Goal: Task Accomplishment & Management: Use online tool/utility

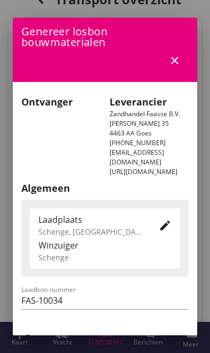
scroll to position [252, 0]
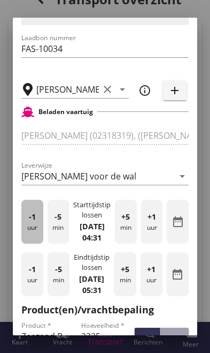
click at [32, 220] on div "-1 uur" at bounding box center [32, 222] width 22 height 44
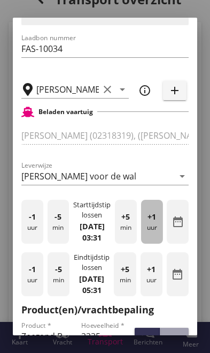
click at [155, 229] on div "+1 uur" at bounding box center [152, 222] width 22 height 44
click at [158, 230] on div "+1 uur" at bounding box center [152, 222] width 22 height 44
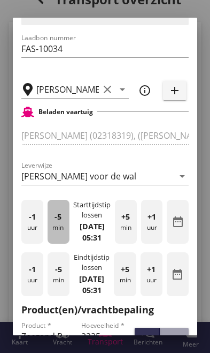
click at [60, 234] on div "-5 min" at bounding box center [59, 222] width 22 height 44
click at [49, 225] on div "-5 min" at bounding box center [59, 222] width 22 height 44
click at [52, 226] on div "-5 min" at bounding box center [59, 222] width 22 height 44
click at [56, 216] on span "-5" at bounding box center [58, 217] width 7 height 12
click at [53, 212] on div "-5 min" at bounding box center [59, 222] width 22 height 44
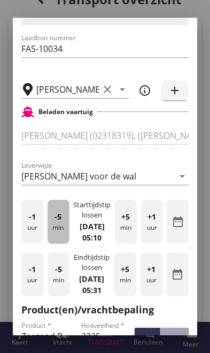
click at [60, 222] on div "-5 min" at bounding box center [59, 222] width 22 height 44
click at [58, 223] on div "-5 min" at bounding box center [59, 222] width 22 height 44
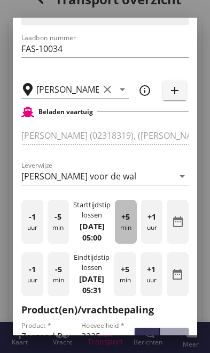
click at [126, 220] on div "+5 min" at bounding box center [126, 222] width 22 height 44
click at [133, 219] on div "+5 min" at bounding box center [126, 222] width 22 height 44
click at [131, 221] on div "+5 min" at bounding box center [126, 222] width 22 height 44
click at [130, 219] on div "+5 min" at bounding box center [126, 222] width 22 height 44
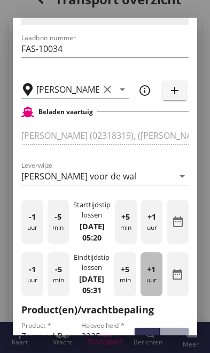
click at [161, 286] on div "+1 uur" at bounding box center [152, 274] width 22 height 44
click at [160, 285] on div "+1 uur" at bounding box center [152, 274] width 22 height 44
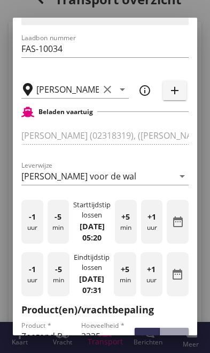
click at [155, 281] on div "+1 uur" at bounding box center [152, 274] width 22 height 44
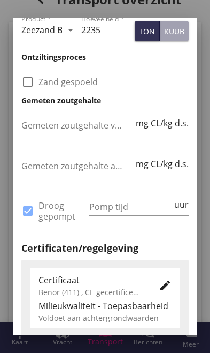
scroll to position [559, 0]
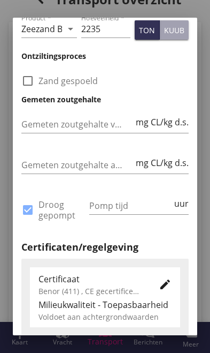
click at [140, 214] on input "Pomp tijd" at bounding box center [130, 205] width 83 height 17
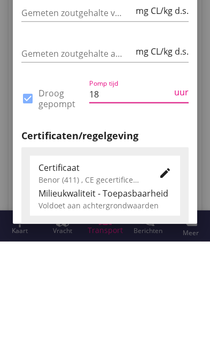
type input "18"
click at [165, 186] on div "Pomp tijd 18 uur" at bounding box center [139, 210] width 104 height 49
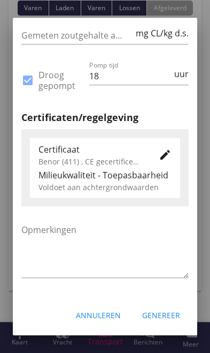
scroll to position [699, 0]
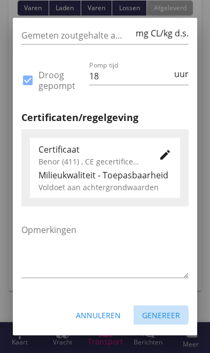
click at [168, 321] on button "Genereer" at bounding box center [161, 314] width 55 height 19
click at [169, 320] on div "Genereer" at bounding box center [161, 314] width 38 height 11
click at [170, 321] on button "Genereer" at bounding box center [161, 314] width 55 height 19
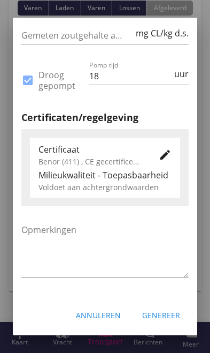
scroll to position [699, 0]
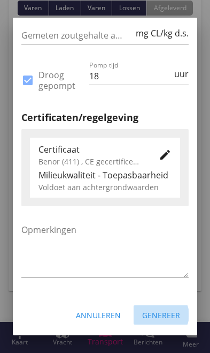
click at [173, 318] on div "Genereer" at bounding box center [161, 314] width 38 height 11
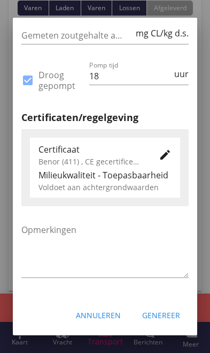
click at [172, 316] on div "Genereer" at bounding box center [161, 314] width 38 height 11
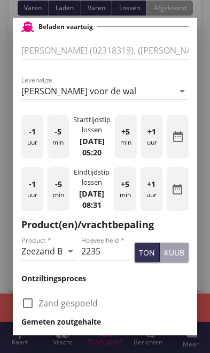
scroll to position [258, 0]
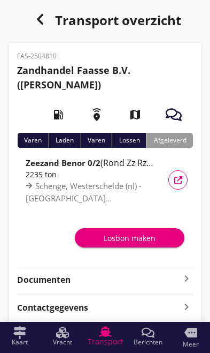
click at [138, 237] on div "Losbon maken" at bounding box center [130, 237] width 93 height 11
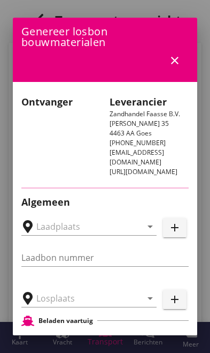
type input "FAS-10034"
type input "[PERSON_NAME]"
type input "Zeezand Benor 0/2 (6120)"
type input "2235"
checkbox input "true"
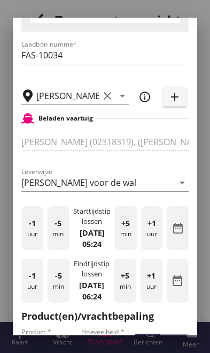
scroll to position [245, 0]
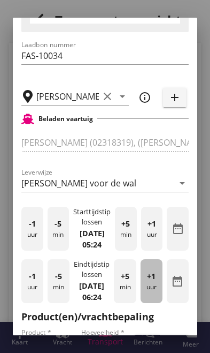
click at [158, 296] on div "+1 uur" at bounding box center [152, 281] width 22 height 44
click at [157, 295] on div "+1 uur" at bounding box center [152, 281] width 22 height 44
click at [156, 294] on div "+1 uur" at bounding box center [152, 281] width 22 height 44
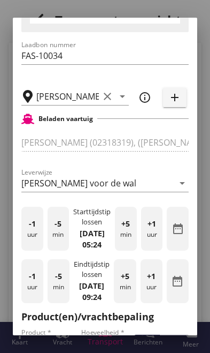
click at [29, 287] on div "-1 uur" at bounding box center [32, 281] width 22 height 44
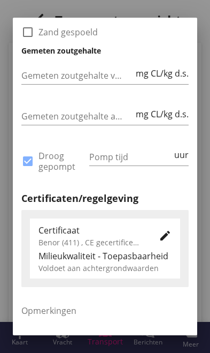
scroll to position [608, 0]
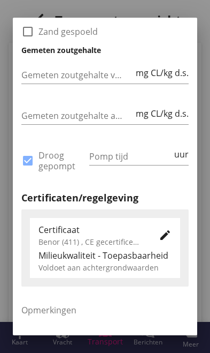
click at [139, 159] on input "Pomp tijd" at bounding box center [130, 156] width 83 height 17
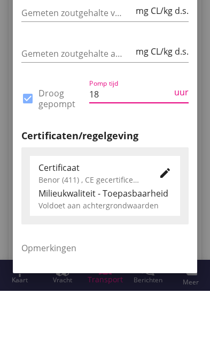
type input "18"
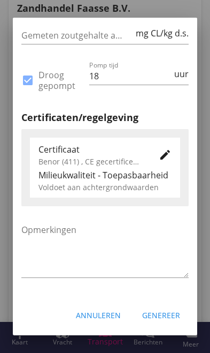
scroll to position [699, 0]
click at [170, 322] on button "Genereer" at bounding box center [161, 314] width 55 height 19
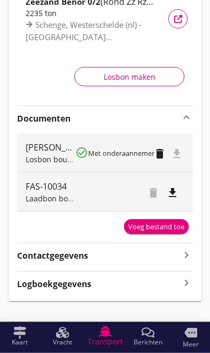
scroll to position [174, 0]
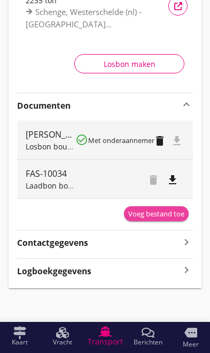
click at [164, 215] on div "Voeg bestand toe" at bounding box center [156, 214] width 56 height 11
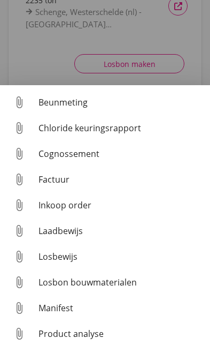
click at [65, 284] on div "Losbon bouwmaterialen" at bounding box center [120, 282] width 163 height 13
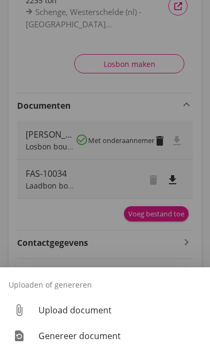
click at [56, 339] on div "Genereer document" at bounding box center [120, 335] width 163 height 13
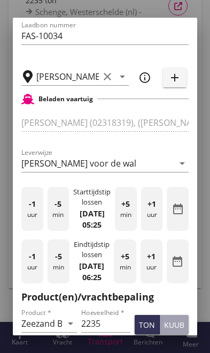
scroll to position [268, 0]
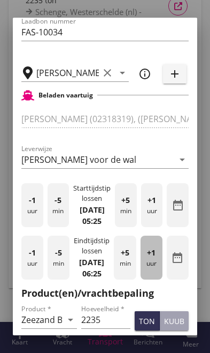
click at [155, 271] on div "+1 uur" at bounding box center [152, 258] width 22 height 44
click at [156, 276] on div "+1 uur" at bounding box center [152, 258] width 22 height 44
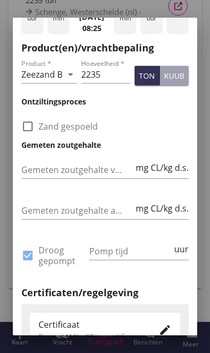
scroll to position [524, 0]
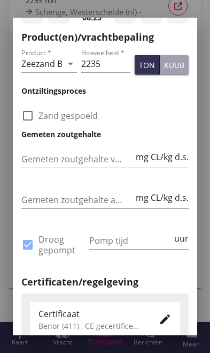
click at [135, 246] on input "Pomp tijd" at bounding box center [130, 240] width 83 height 17
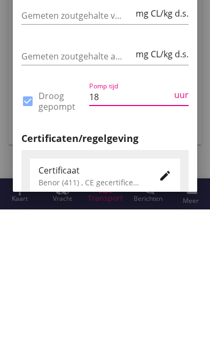
type input "18"
click at [171, 138] on div "Algemeen Laadplaats Schenge, Westerschelde edit Winzuiger Schenge Schenge, West…" at bounding box center [105, 56] width 168 height 798
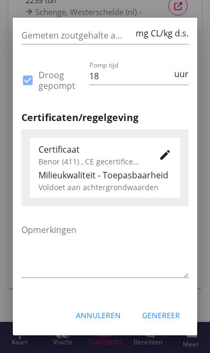
scroll to position [699, 0]
click at [170, 320] on div "Genereer" at bounding box center [161, 314] width 38 height 11
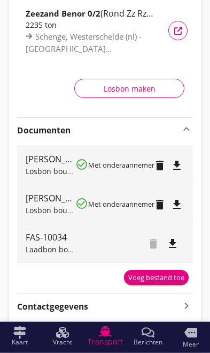
scroll to position [141, 0]
